Goal: Task Accomplishment & Management: Manage account settings

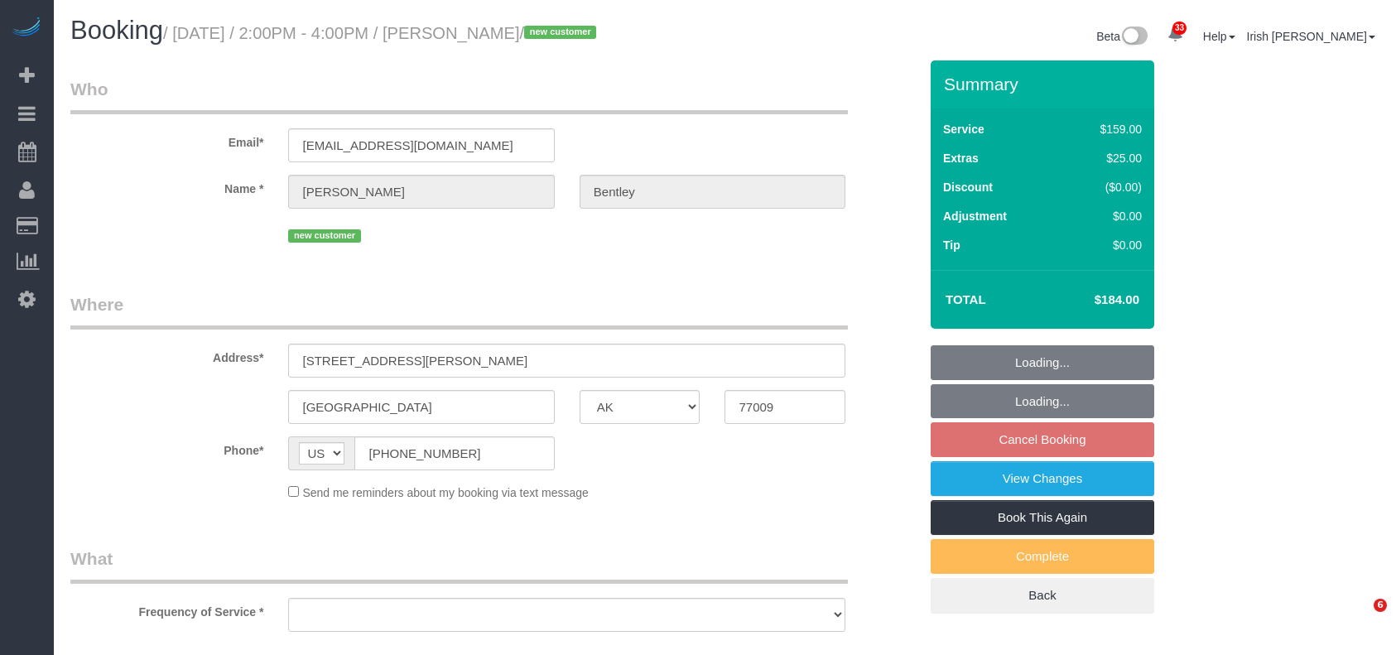
select select "[GEOGRAPHIC_DATA]"
click at [271, 429] on fieldset "Where Address* [STREET_ADDRESS][PERSON_NAME] [GEOGRAPHIC_DATA] AK AL AR AZ CA C…" at bounding box center [494, 402] width 848 height 221
select select "object:7844"
select select "string:fspay-ee0500f6-1864-4bcf-b754-c17281913f2b"
select select "3"
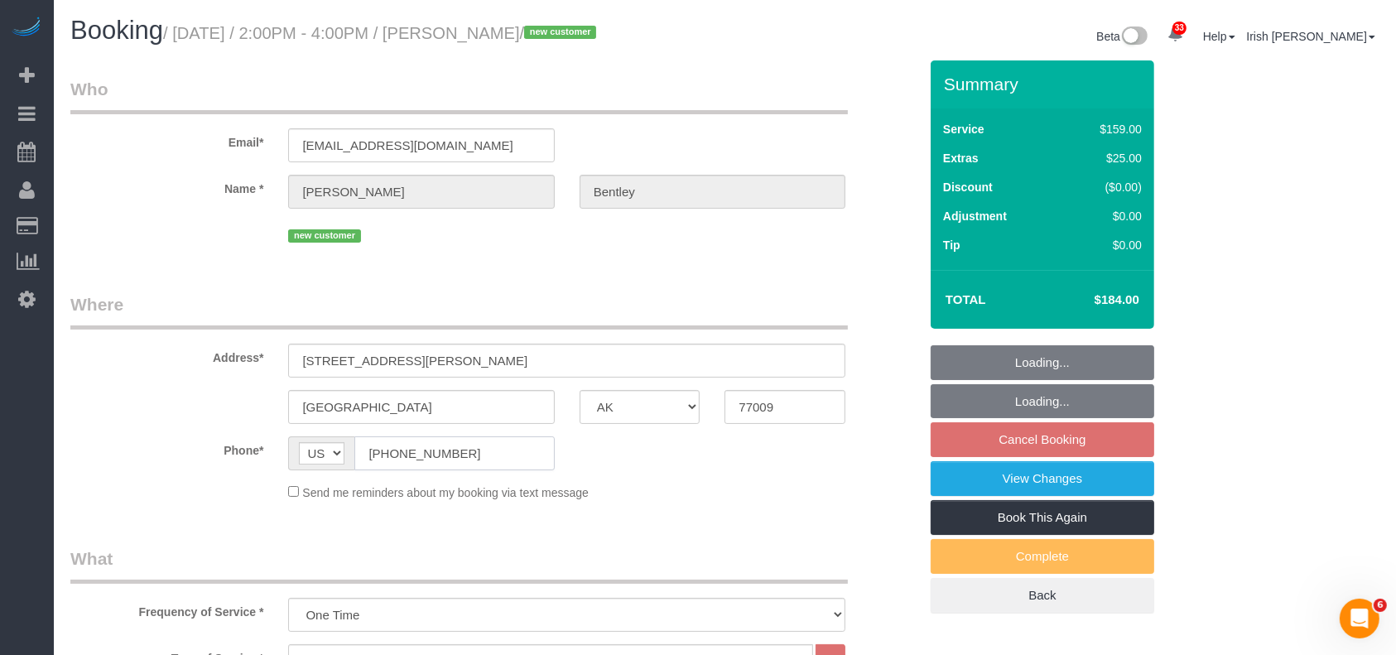
select select "spot263"
select select "object:7861"
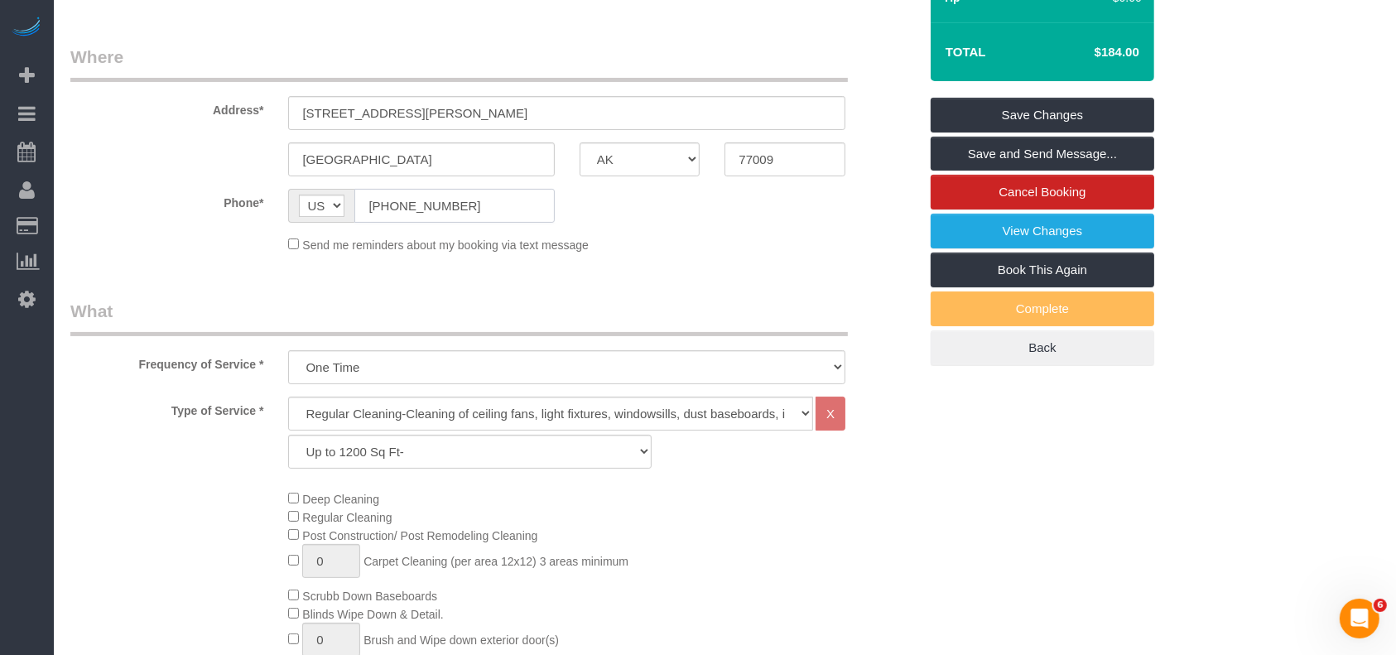
scroll to position [150, 0]
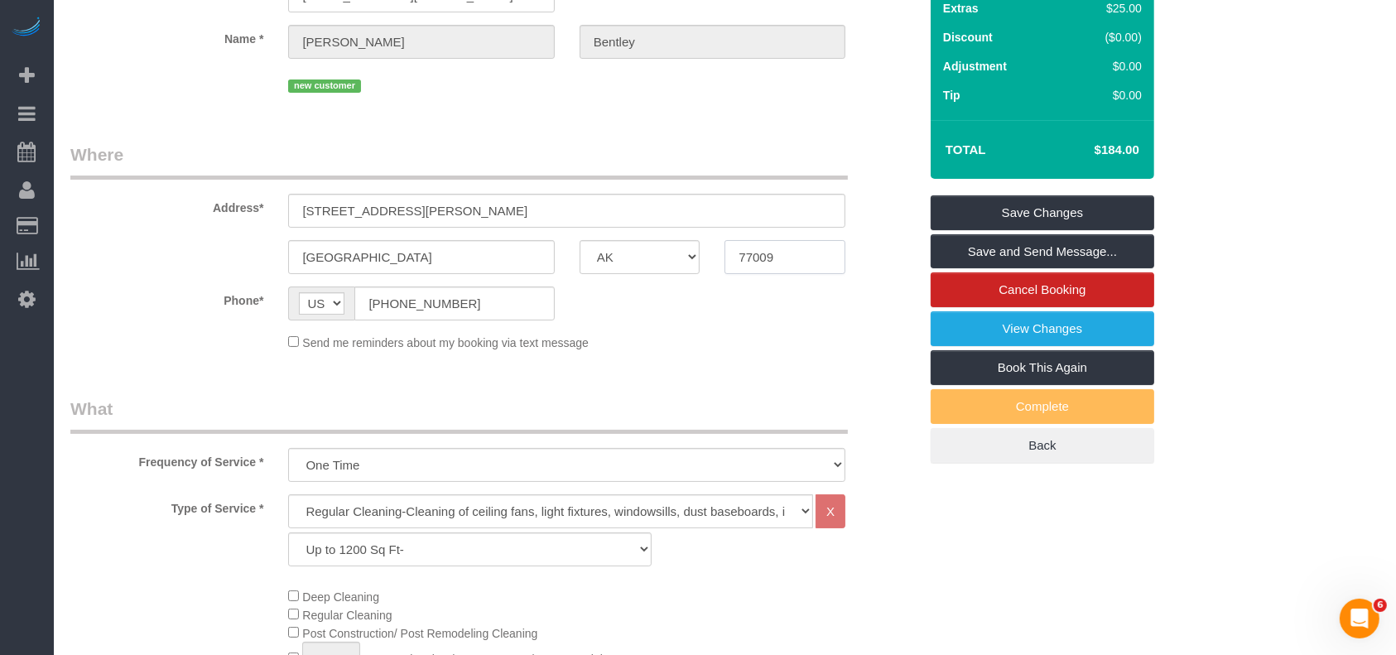
drag, startPoint x: 709, startPoint y: 257, endPoint x: 656, endPoint y: 248, distance: 54.4
click at [658, 252] on div "[GEOGRAPHIC_DATA] AK AL AR AZ CA CO CT DC DE [GEOGRAPHIC_DATA] [GEOGRAPHIC_DATA…" at bounding box center [494, 257] width 872 height 34
click at [656, 252] on select "AK AL AR AZ CA CO CT DC DE [GEOGRAPHIC_DATA] [GEOGRAPHIC_DATA] HI IA ID IL IN K…" at bounding box center [639, 257] width 121 height 34
paste input "7"
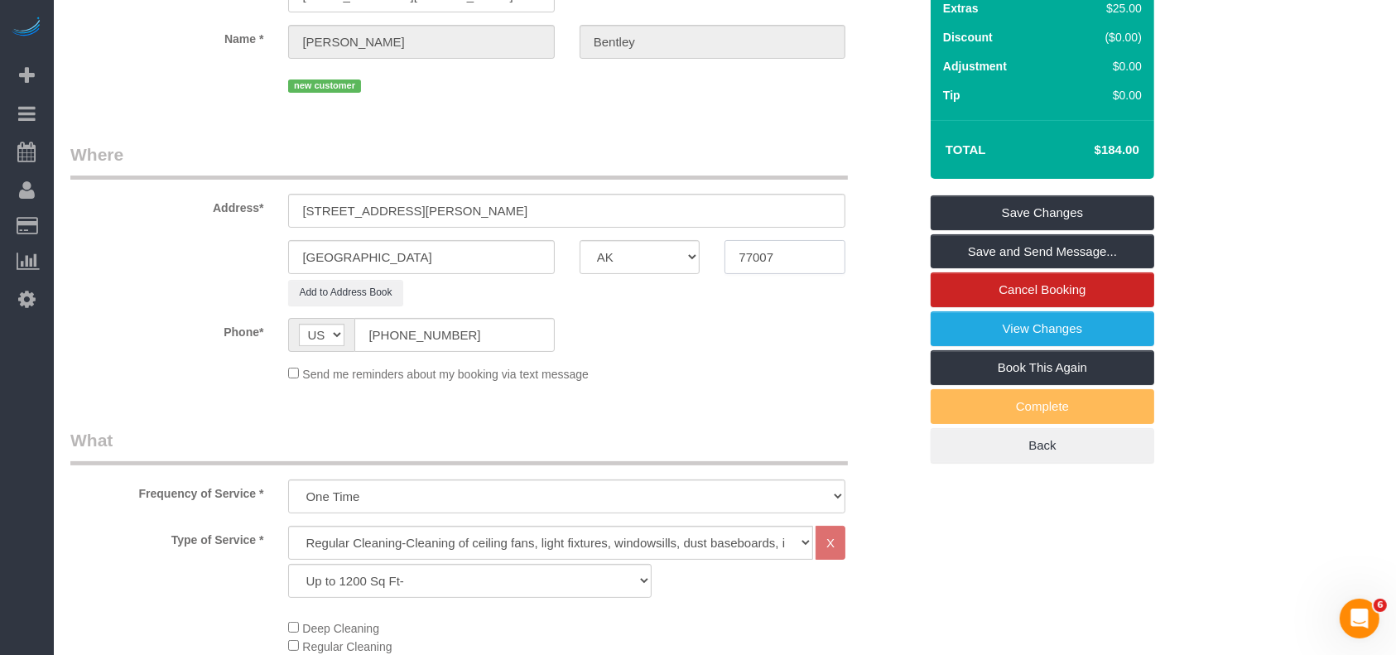
type input "77007"
click at [970, 209] on link "Save Changes" at bounding box center [1041, 212] width 223 height 35
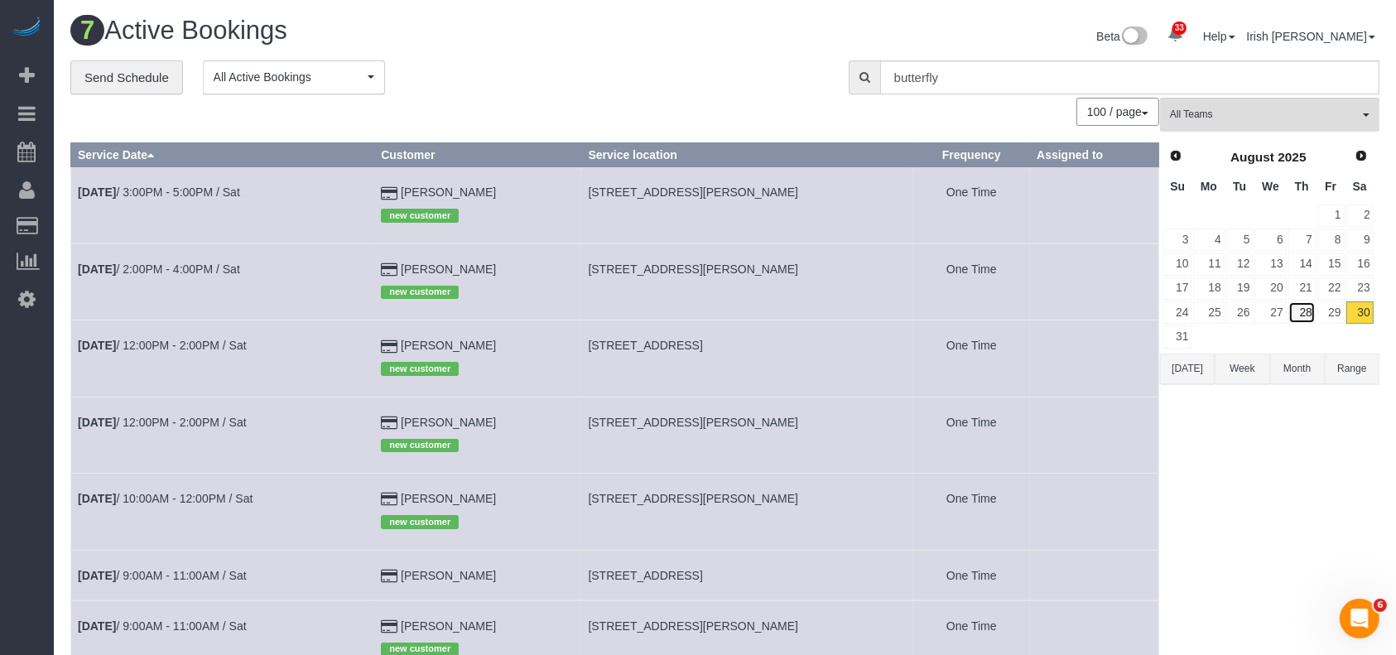
click at [1303, 301] on link "28" at bounding box center [1301, 312] width 27 height 22
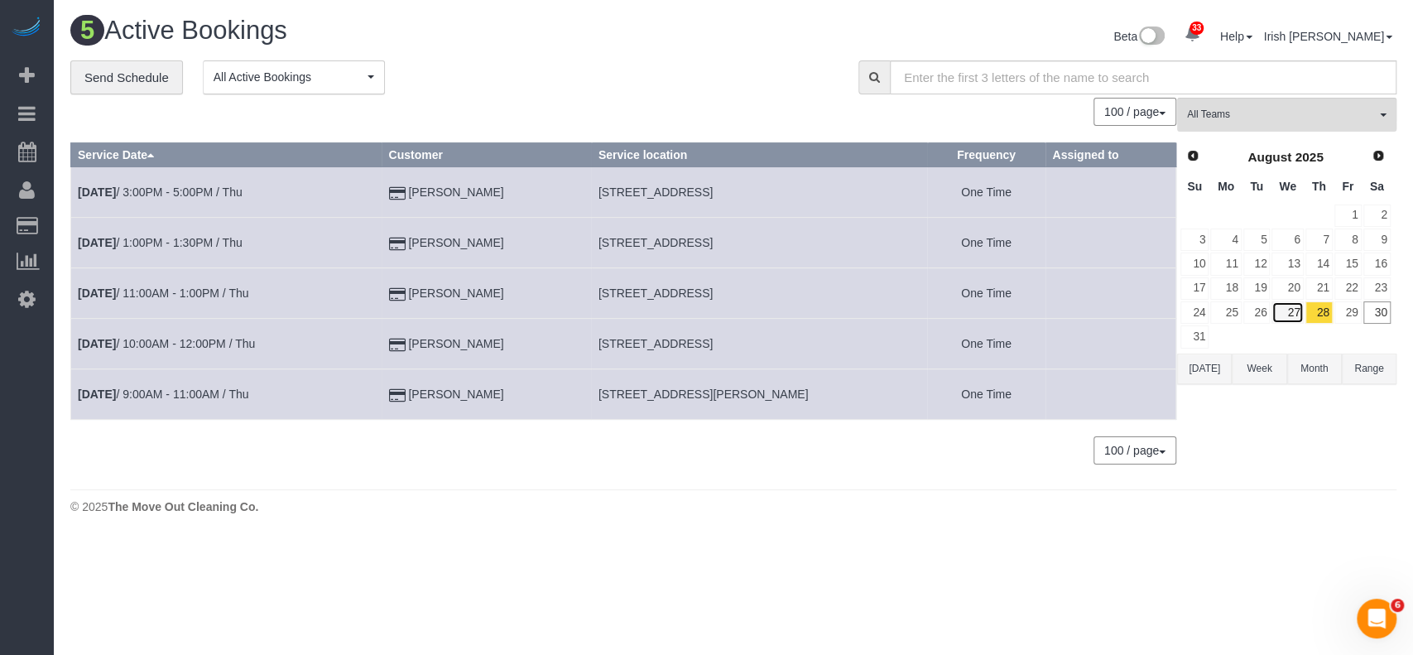
click at [1289, 314] on link "27" at bounding box center [1286, 312] width 31 height 22
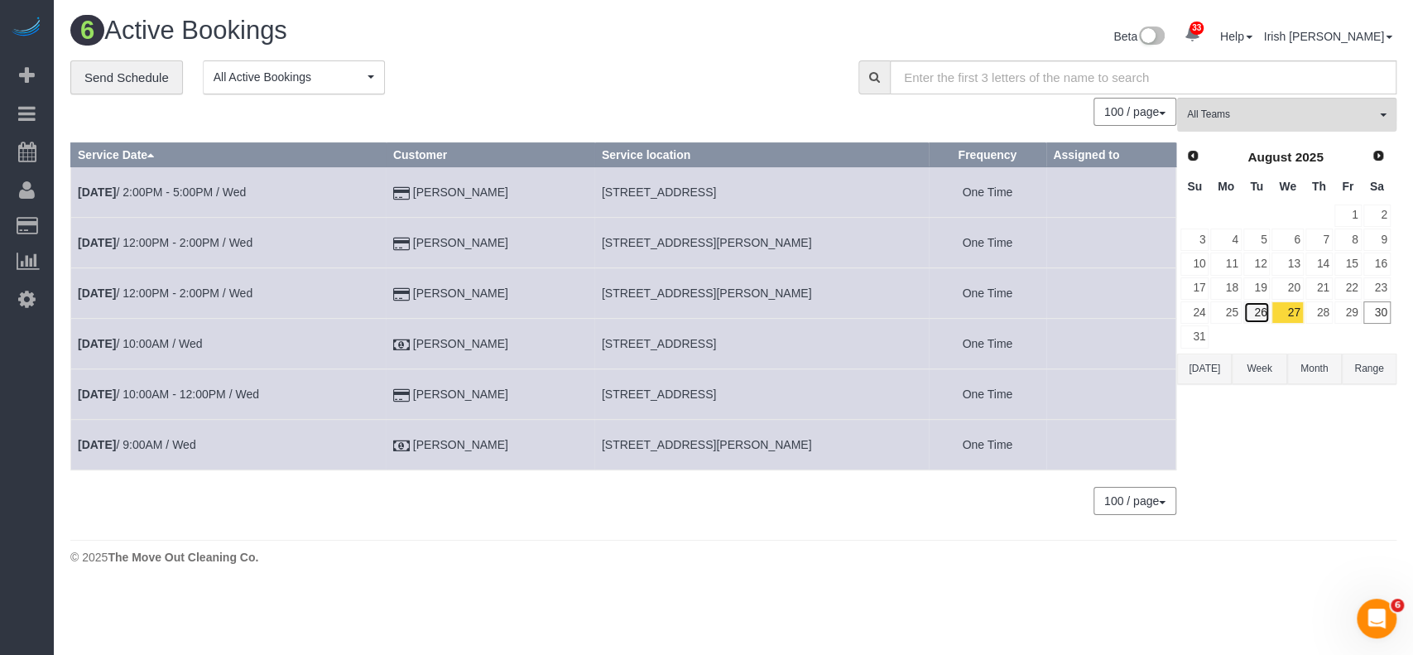
click at [1256, 308] on link "26" at bounding box center [1256, 312] width 27 height 22
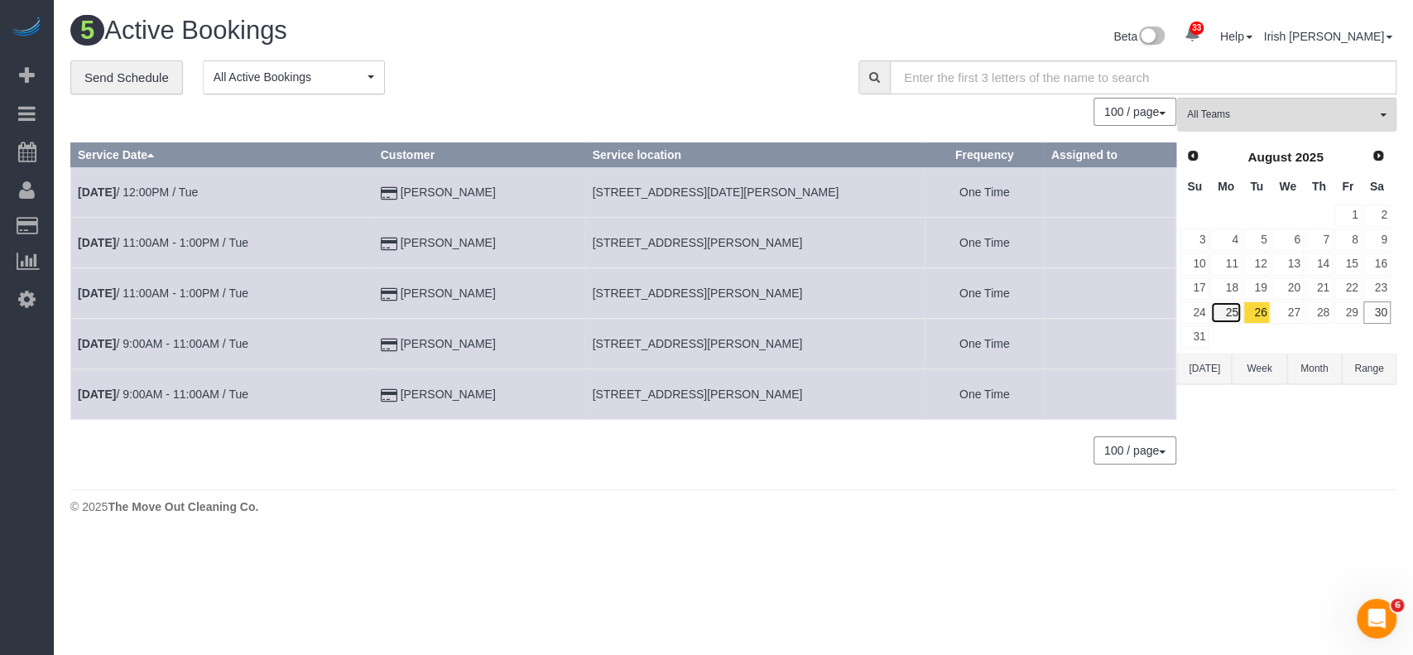
click at [1223, 309] on link "25" at bounding box center [1225, 312] width 31 height 22
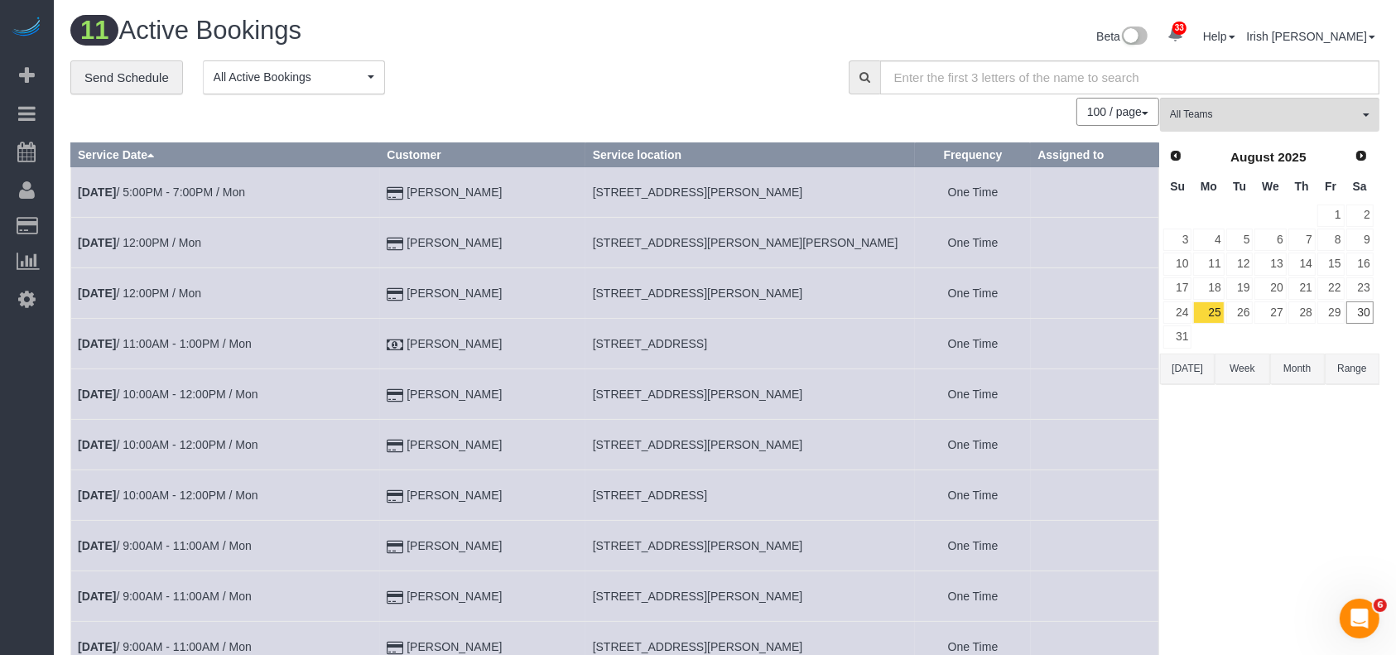
scroll to position [185, 0]
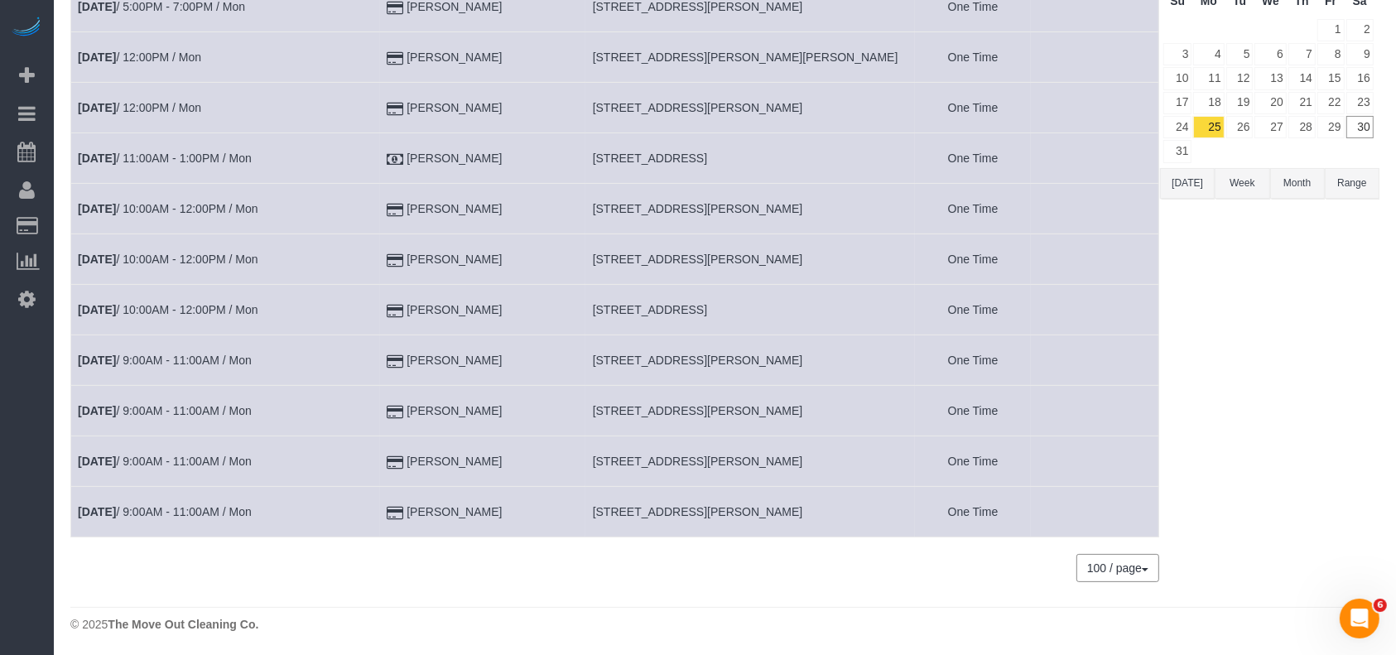
click at [1172, 184] on button "[DATE]" at bounding box center [1187, 183] width 55 height 31
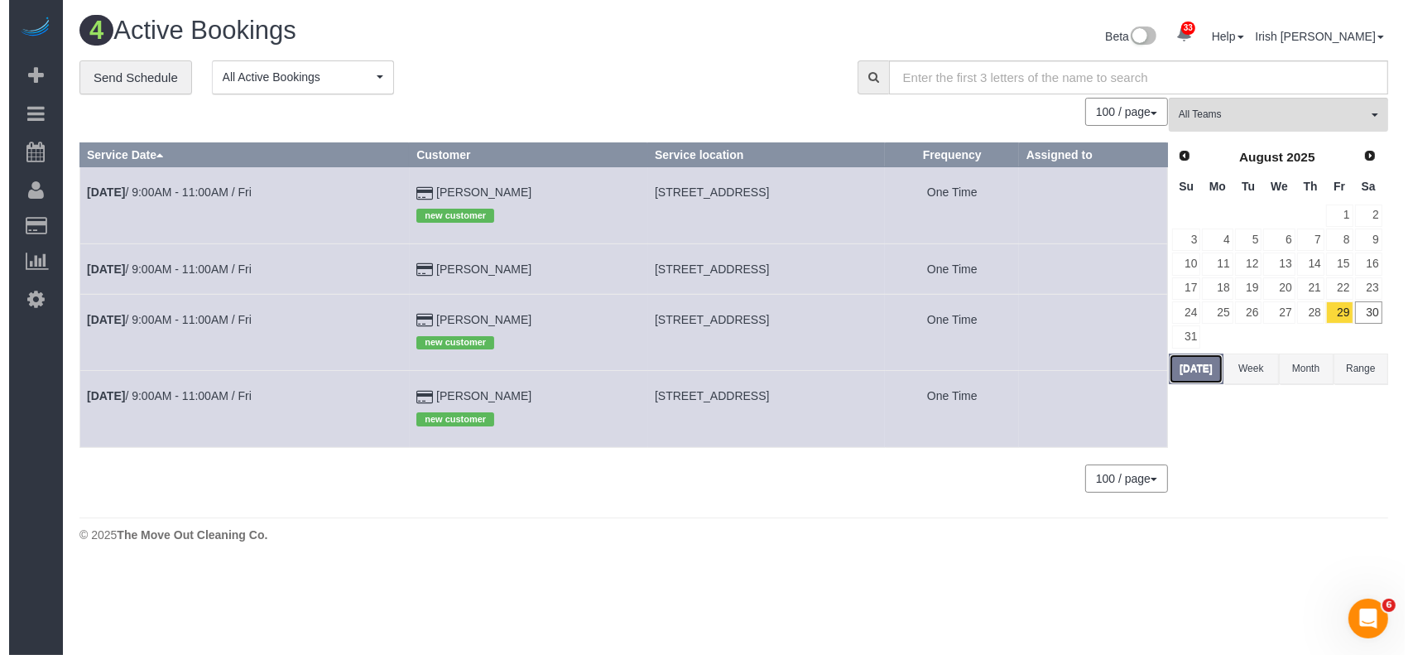
scroll to position [0, 0]
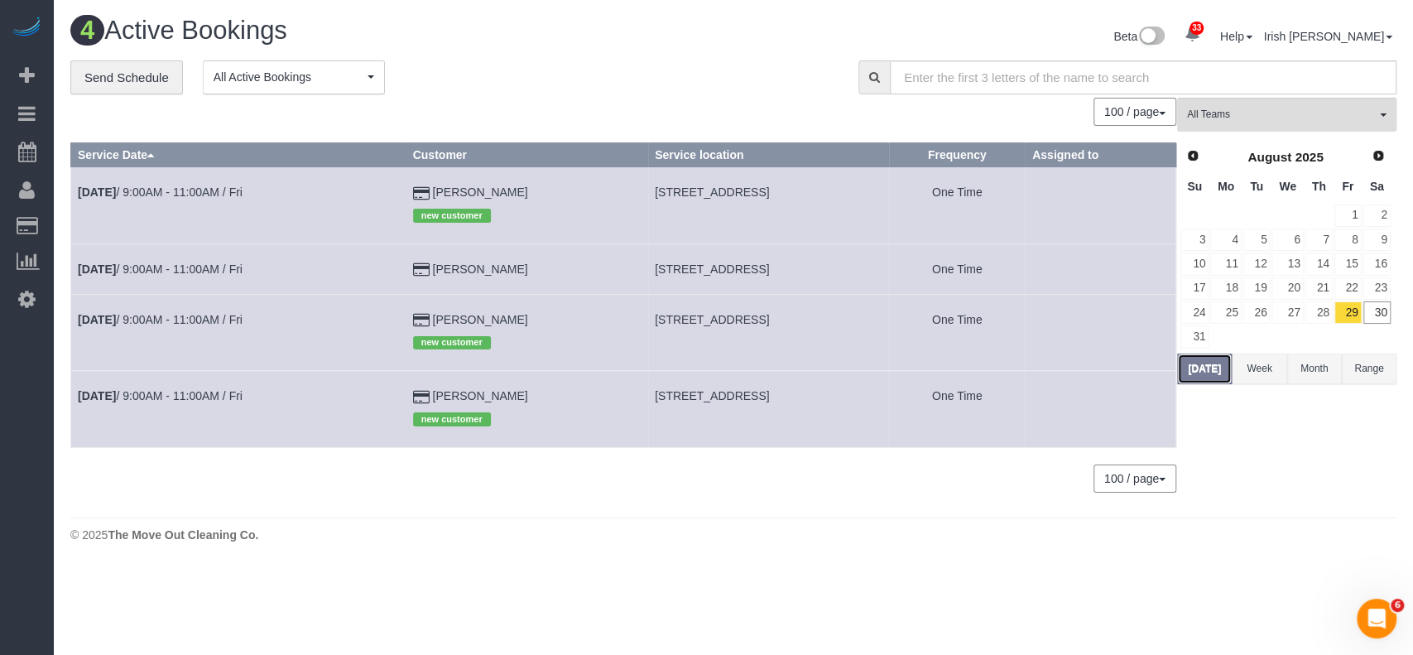
click at [1192, 378] on button "[DATE]" at bounding box center [1204, 368] width 55 height 31
click at [655, 190] on span "[STREET_ADDRESS]" at bounding box center [712, 191] width 114 height 13
click at [655, 192] on span "[STREET_ADDRESS]" at bounding box center [712, 191] width 114 height 13
copy tr "[STREET_ADDRESS]"
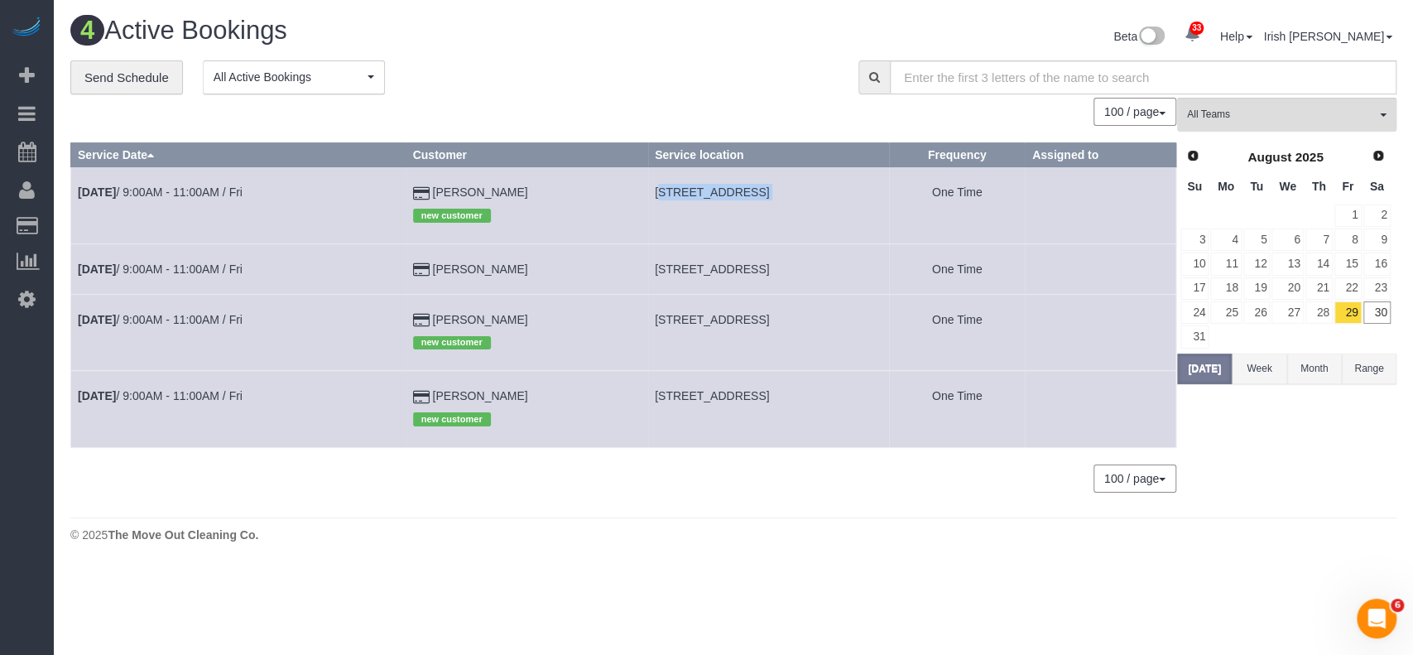
click at [124, 576] on body "33 Beta Your Notifications You have 0 alerts × You have 2 to charge for [DATE] …" at bounding box center [706, 327] width 1413 height 655
click at [1381, 153] on span "Next" at bounding box center [1378, 154] width 13 height 13
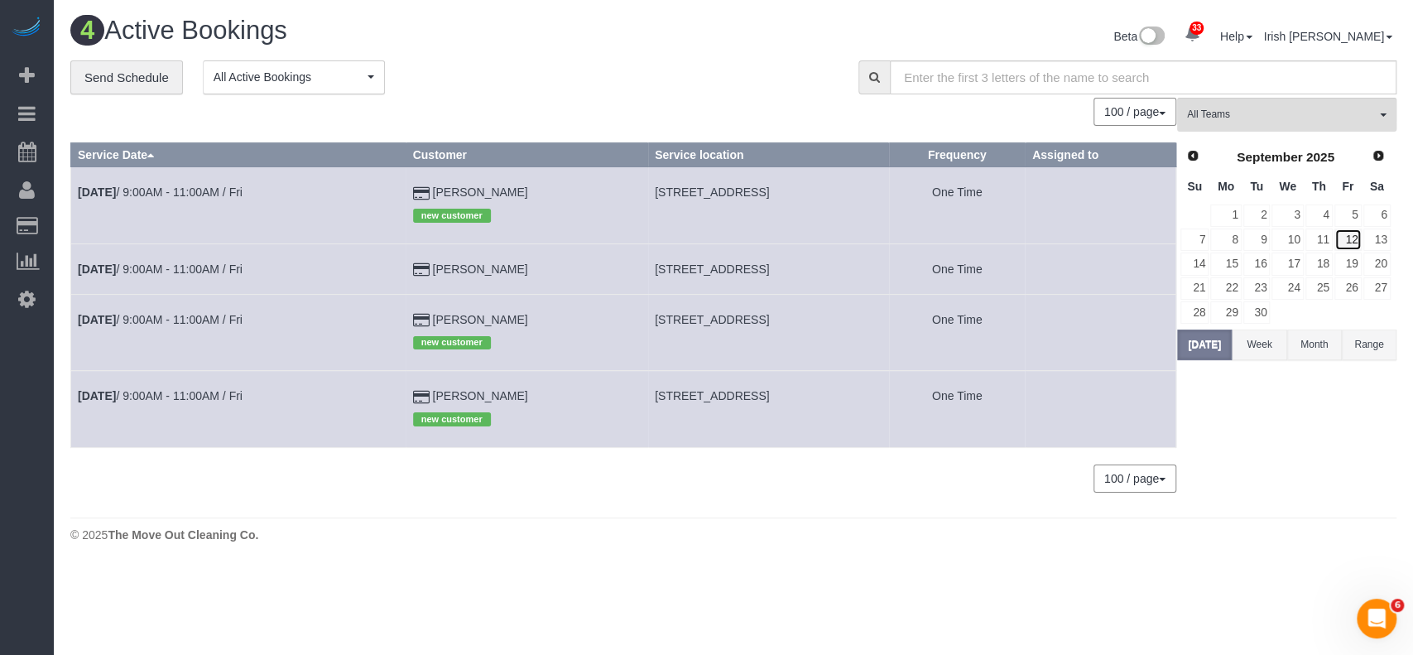
click at [1354, 232] on link "12" at bounding box center [1347, 239] width 27 height 22
